Goal: Information Seeking & Learning: Learn about a topic

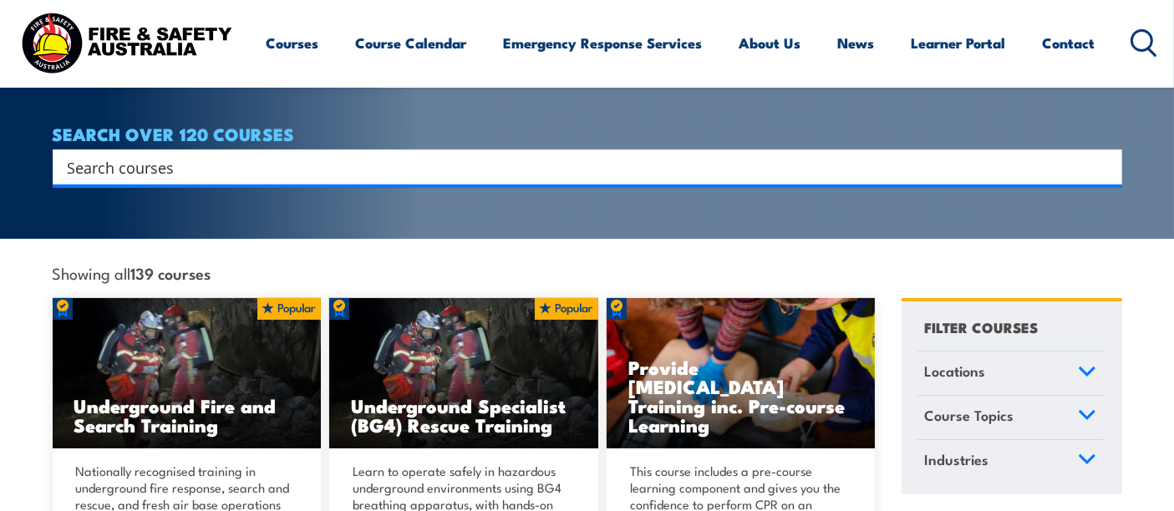
scroll to position [185, 0]
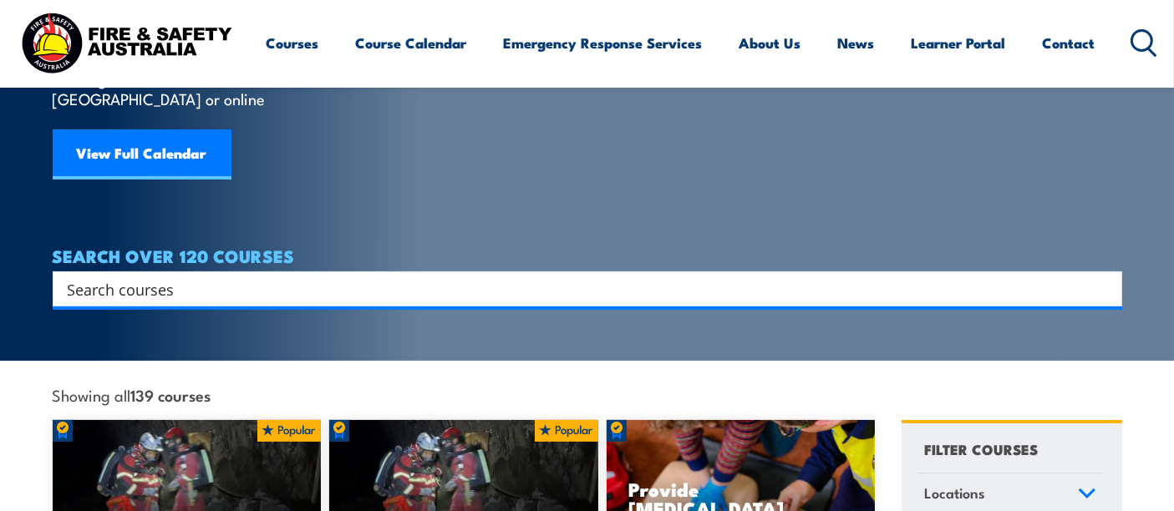
click at [145, 271] on div "Search" at bounding box center [587, 288] width 1069 height 35
click at [139, 277] on input "Search input" at bounding box center [576, 289] width 1017 height 25
type input "aviation"
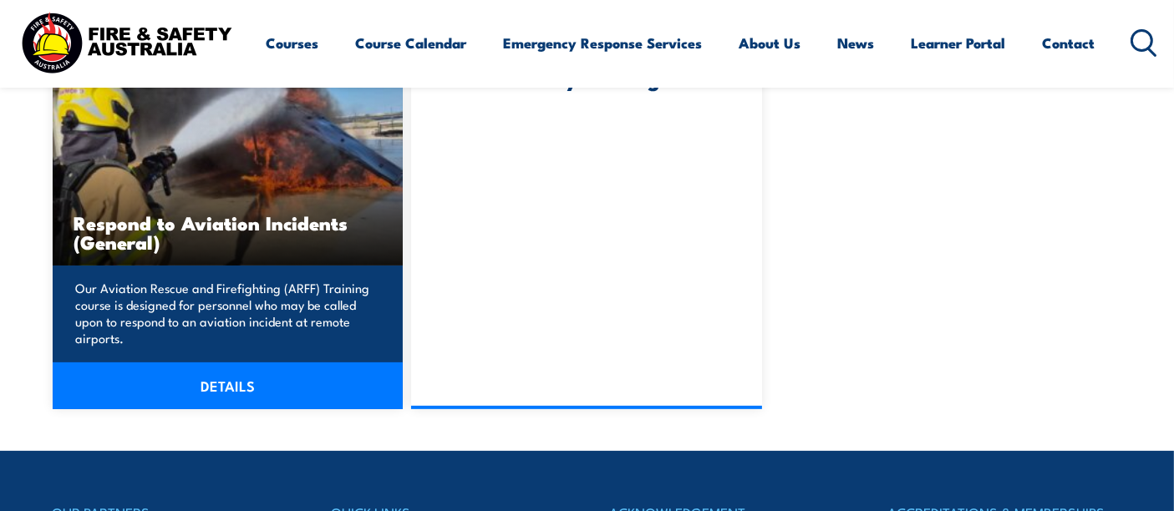
scroll to position [489, 0]
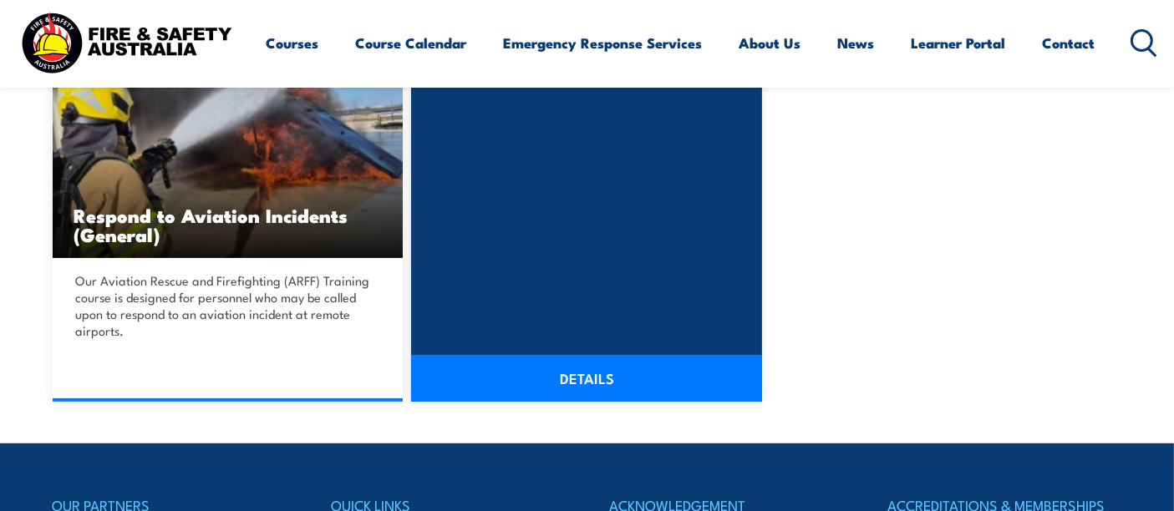
click at [558, 373] on link "DETAILS" at bounding box center [586, 378] width 351 height 47
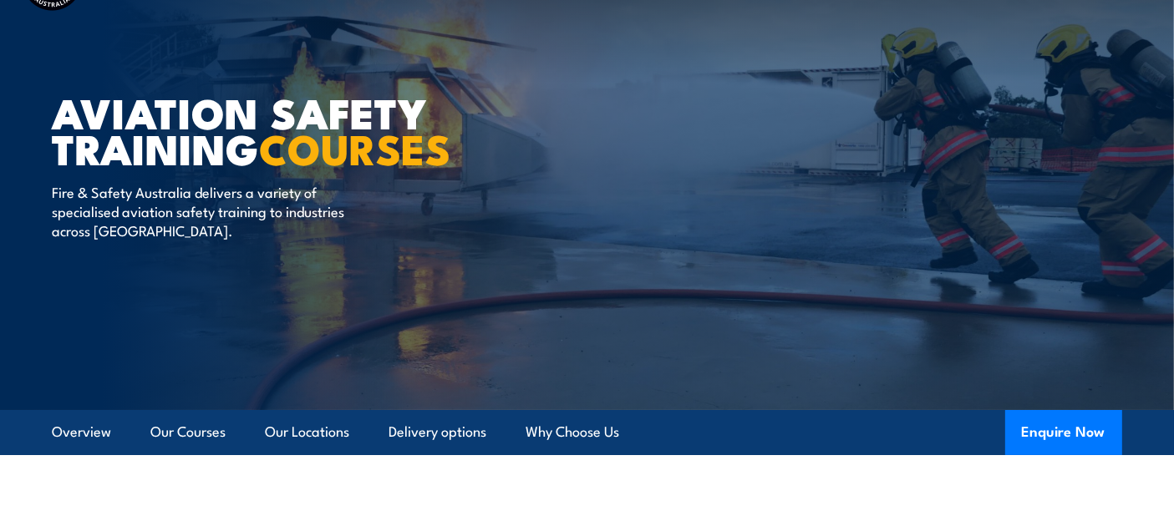
scroll to position [371, 0]
